Goal: Find specific page/section: Find specific page/section

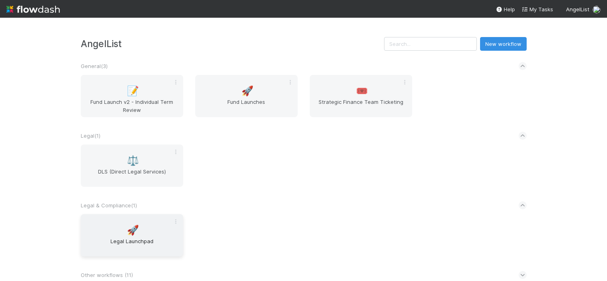
click at [144, 232] on div "🚀 Legal Launchpad" at bounding box center [132, 235] width 103 height 42
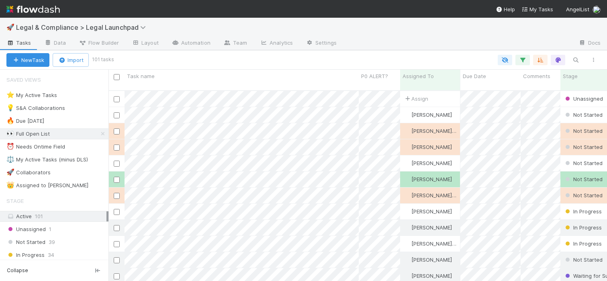
scroll to position [197, 499]
click at [526, 60] on icon "button" at bounding box center [523, 59] width 8 height 7
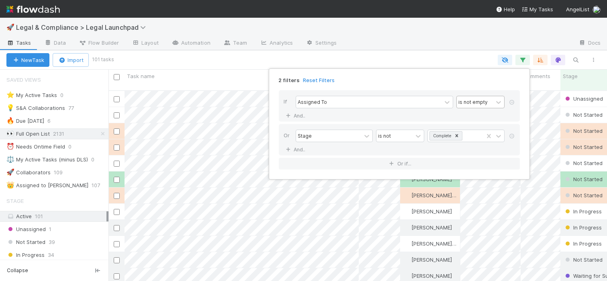
click at [470, 103] on div "is not empty" at bounding box center [473, 101] width 29 height 7
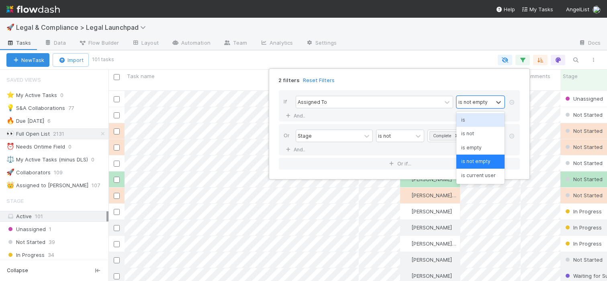
click at [471, 117] on div "is" at bounding box center [481, 120] width 48 height 14
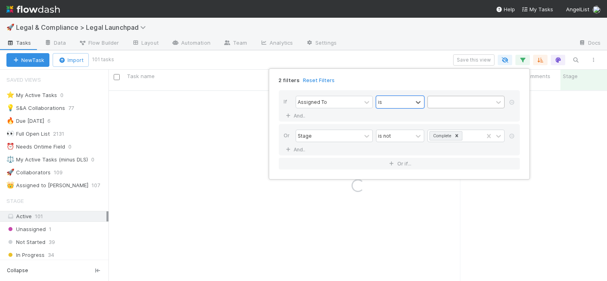
click at [468, 107] on div at bounding box center [460, 102] width 65 height 12
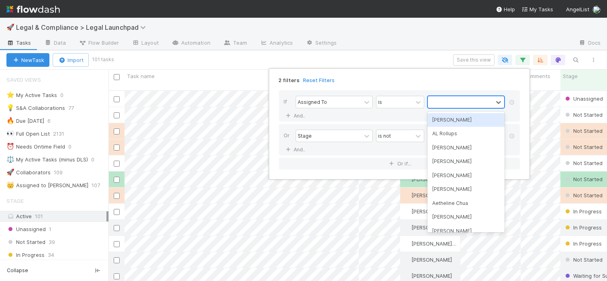
scroll to position [197, 499]
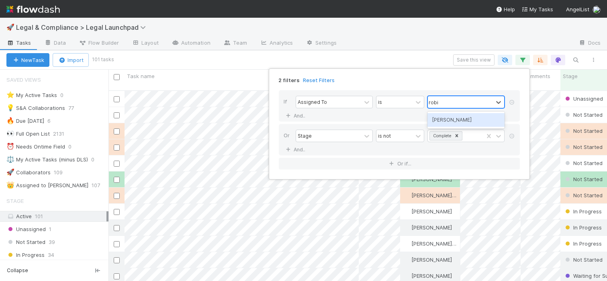
type input "robin"
click at [473, 116] on div "[PERSON_NAME]" at bounding box center [466, 120] width 77 height 14
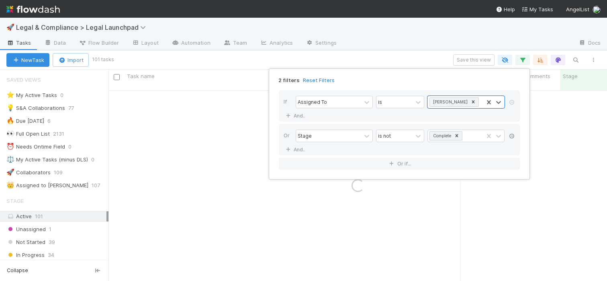
click at [514, 135] on icon at bounding box center [512, 135] width 8 height 5
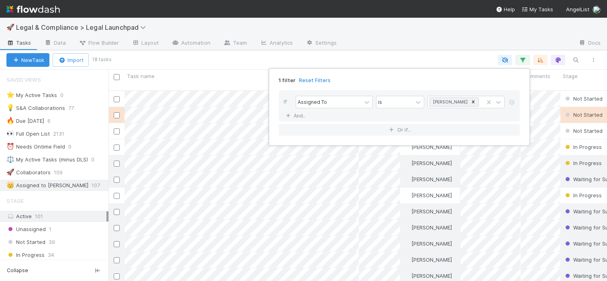
scroll to position [197, 499]
click at [413, 41] on div "1 filter Reset Filters If Assigned To is Robin Sosnow And.. Or if..." at bounding box center [303, 140] width 607 height 281
click at [381, 53] on div "1 filter Reset Filters If Assigned To is Robin Sosnow And.. Or if..." at bounding box center [303, 140] width 607 height 281
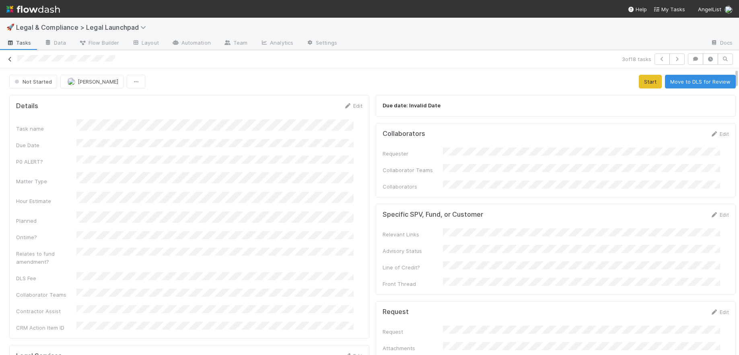
click at [9, 61] on icon at bounding box center [10, 59] width 8 height 5
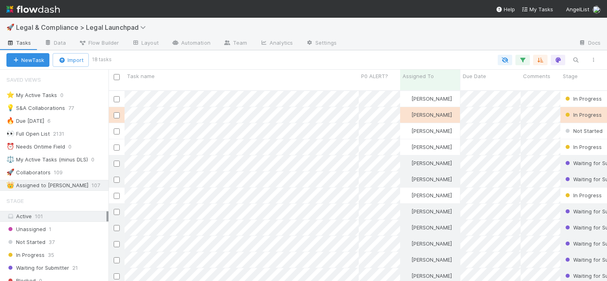
scroll to position [197, 499]
